Goal: Task Accomplishment & Management: Use online tool/utility

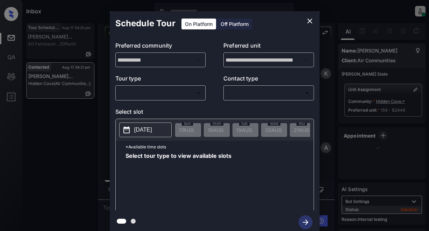
scroll to position [2878, 0]
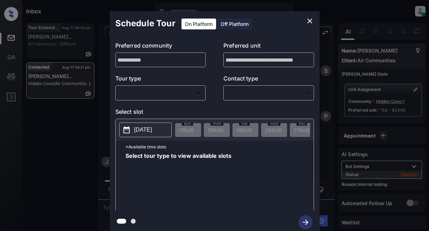
click at [173, 91] on body "Inbox Lyzzelle [PERSON_NAME] Online Set yourself offline Set yourself on break …" at bounding box center [214, 115] width 429 height 231
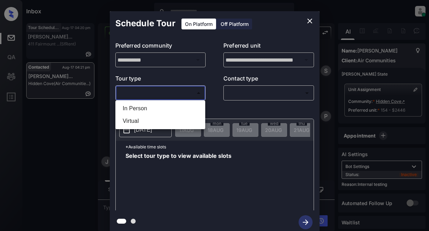
drag, startPoint x: 147, startPoint y: 107, endPoint x: 182, endPoint y: 106, distance: 34.6
click at [152, 107] on li "In Person" at bounding box center [160, 108] width 86 height 13
type input "********"
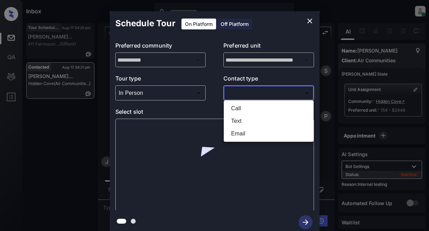
drag, startPoint x: 236, startPoint y: 95, endPoint x: 243, endPoint y: 94, distance: 6.7
click at [236, 95] on body "Inbox Lyzzelle [PERSON_NAME] Online Set yourself offline Set yourself on break …" at bounding box center [214, 115] width 429 height 231
click at [241, 118] on li "Text" at bounding box center [269, 121] width 86 height 13
type input "****"
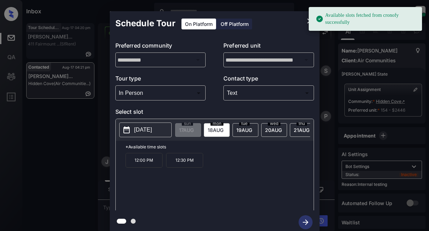
click at [152, 129] on p "[DATE]" at bounding box center [143, 130] width 18 height 8
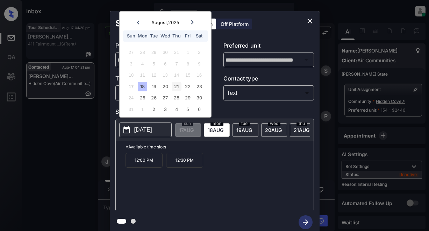
click at [173, 87] on div "21" at bounding box center [176, 86] width 9 height 9
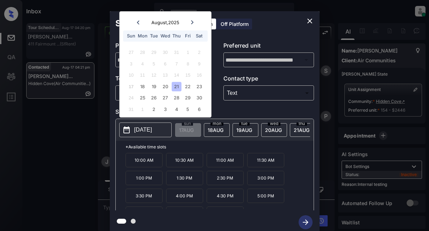
click at [185, 183] on p "1:30 PM" at bounding box center [184, 178] width 37 height 14
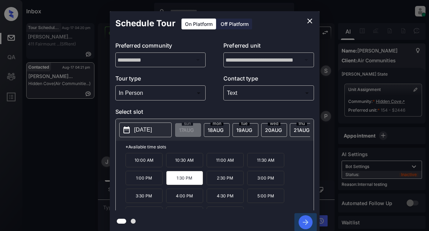
click at [308, 220] on icon "button" at bounding box center [306, 222] width 14 height 14
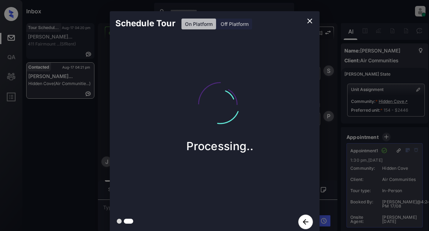
click at [303, 59] on div "Processing.." at bounding box center [220, 123] width 221 height 174
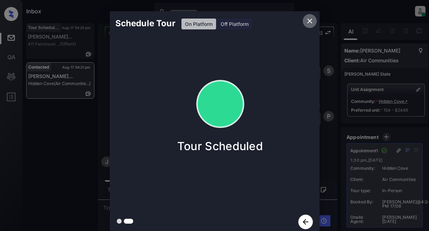
click at [308, 23] on icon "close" at bounding box center [309, 21] width 5 height 5
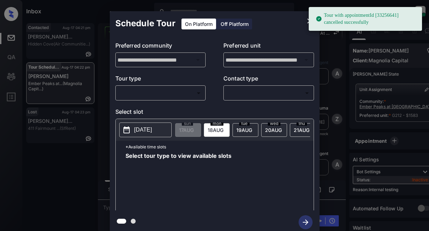
scroll to position [6717, 0]
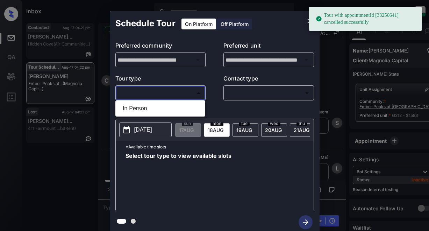
click at [171, 93] on body "Tour with appointmentId [33256641] cancelled successfully Inbox Lyzzelle M. Cer…" at bounding box center [214, 115] width 429 height 231
drag, startPoint x: 144, startPoint y: 107, endPoint x: 156, endPoint y: 106, distance: 12.3
click at [147, 107] on li "In Person" at bounding box center [160, 108] width 86 height 13
type input "********"
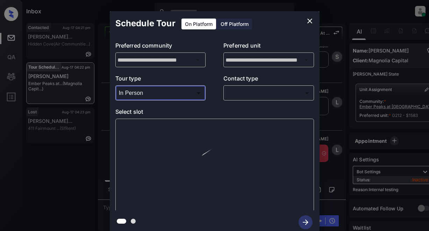
scroll to position [6809, 0]
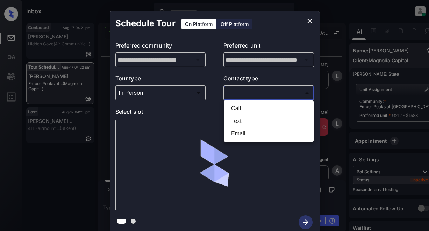
drag, startPoint x: 236, startPoint y: 93, endPoint x: 252, endPoint y: 93, distance: 15.4
click at [237, 93] on body "Inbox Lyzzelle M. Ceralde Online Set yourself offline Set yourself on break Pro…" at bounding box center [214, 115] width 429 height 231
drag, startPoint x: 237, startPoint y: 120, endPoint x: 237, endPoint y: 116, distance: 4.2
click at [237, 120] on li "Text" at bounding box center [269, 121] width 86 height 13
type input "****"
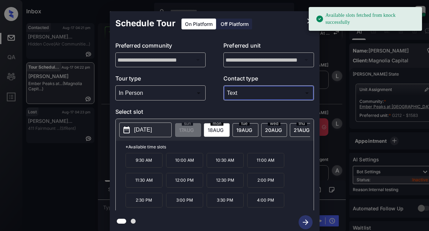
click at [152, 131] on p "[DATE]" at bounding box center [143, 130] width 18 height 8
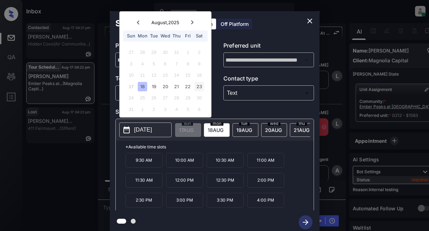
click at [199, 88] on div "23" at bounding box center [198, 86] width 9 height 9
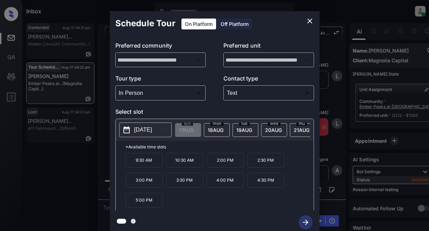
click at [183, 166] on p "10:30 AM" at bounding box center [184, 160] width 37 height 15
click at [303, 222] on icon "button" at bounding box center [306, 222] width 14 height 14
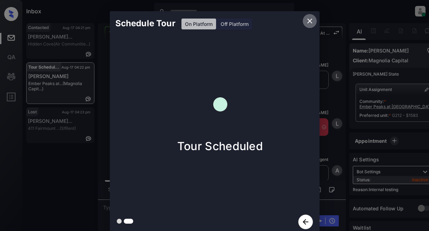
click at [310, 20] on icon "close" at bounding box center [309, 21] width 5 height 5
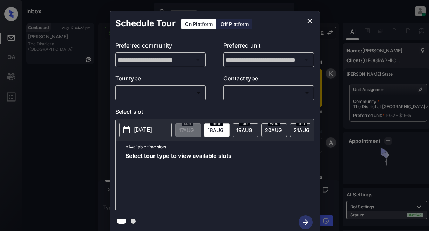
scroll to position [685, 0]
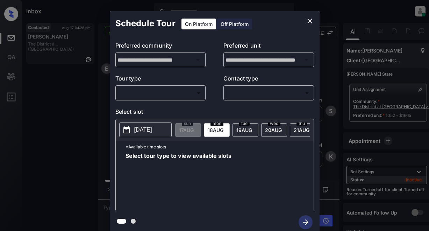
click at [178, 92] on body "Inbox Lyzzelle M. Ceralde Online Set yourself offline Set yourself on break Pro…" at bounding box center [214, 115] width 429 height 231
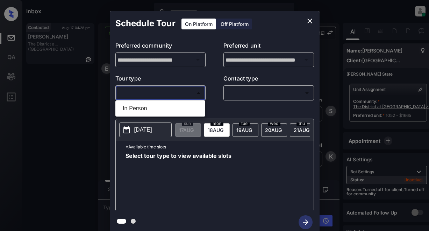
click at [143, 107] on li "In Person" at bounding box center [160, 108] width 86 height 13
type input "********"
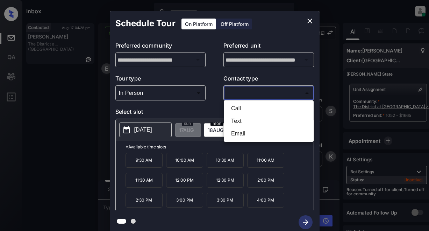
drag, startPoint x: 230, startPoint y: 95, endPoint x: 249, endPoint y: 93, distance: 19.3
click at [231, 95] on body "Inbox Lyzzelle M. Ceralde Online Set yourself offline Set yourself on break Pro…" at bounding box center [214, 115] width 429 height 231
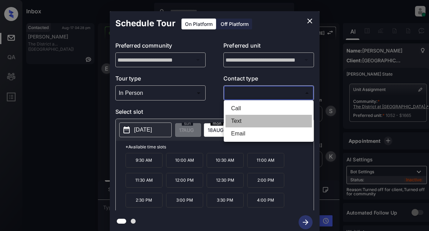
click at [239, 121] on li "Text" at bounding box center [269, 121] width 86 height 13
type input "****"
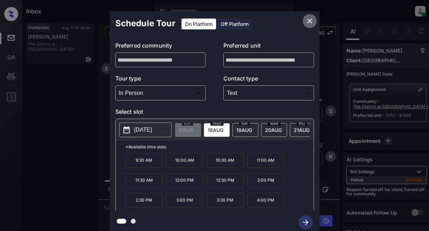
click at [311, 20] on icon "close" at bounding box center [310, 21] width 8 height 8
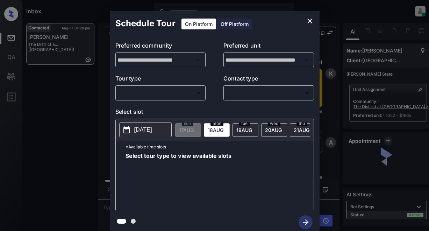
scroll to position [1036, 0]
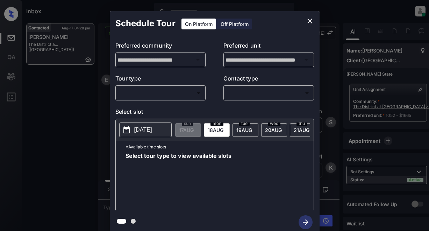
click at [173, 94] on body "Inbox Lyzzelle [PERSON_NAME] Online Set yourself offline Set yourself on break …" at bounding box center [214, 115] width 429 height 231
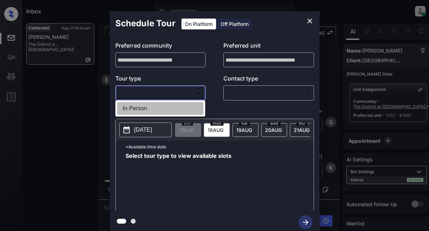
drag, startPoint x: 145, startPoint y: 108, endPoint x: 205, endPoint y: 101, distance: 59.9
click at [147, 107] on li "In Person" at bounding box center [160, 108] width 86 height 13
type input "********"
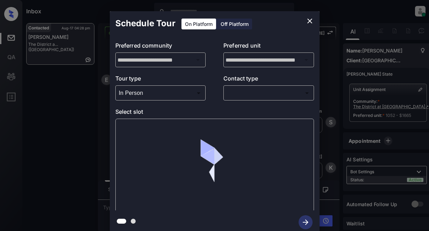
drag, startPoint x: 230, startPoint y: 94, endPoint x: 236, endPoint y: 93, distance: 6.0
click at [234, 93] on div "​ ​" at bounding box center [268, 92] width 91 height 15
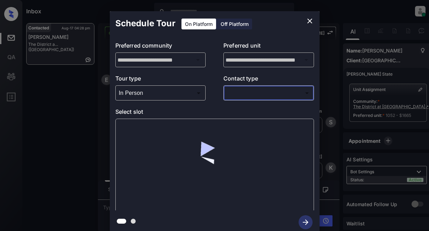
click at [237, 94] on body "Inbox Lyzzelle [PERSON_NAME] Online Set yourself offline Set yourself on break …" at bounding box center [214, 115] width 429 height 231
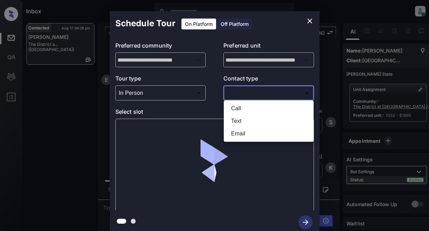
click at [239, 121] on li "Text" at bounding box center [269, 121] width 86 height 13
type input "****"
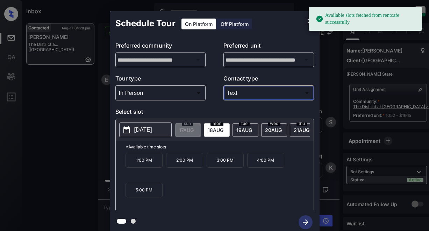
click at [150, 132] on p "[DATE]" at bounding box center [143, 130] width 18 height 8
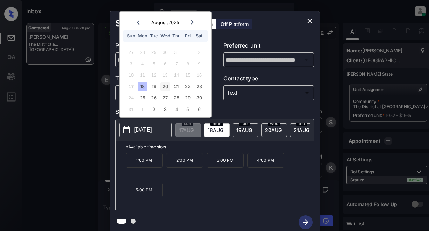
click at [164, 88] on div "20" at bounding box center [165, 86] width 9 height 9
drag, startPoint x: 193, startPoint y: 194, endPoint x: 201, endPoint y: 193, distance: 8.4
click at [192, 194] on p "4:00 PM" at bounding box center [184, 190] width 37 height 15
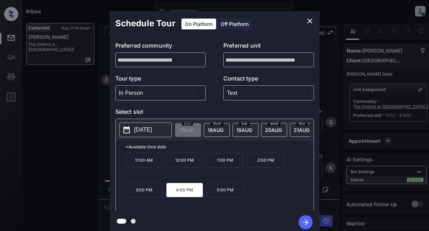
click at [303, 220] on icon "button" at bounding box center [306, 222] width 14 height 14
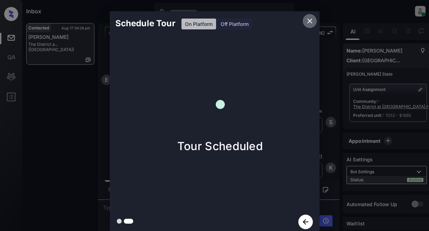
click at [311, 22] on icon "close" at bounding box center [310, 21] width 8 height 8
